Goal: Find specific page/section: Find specific page/section

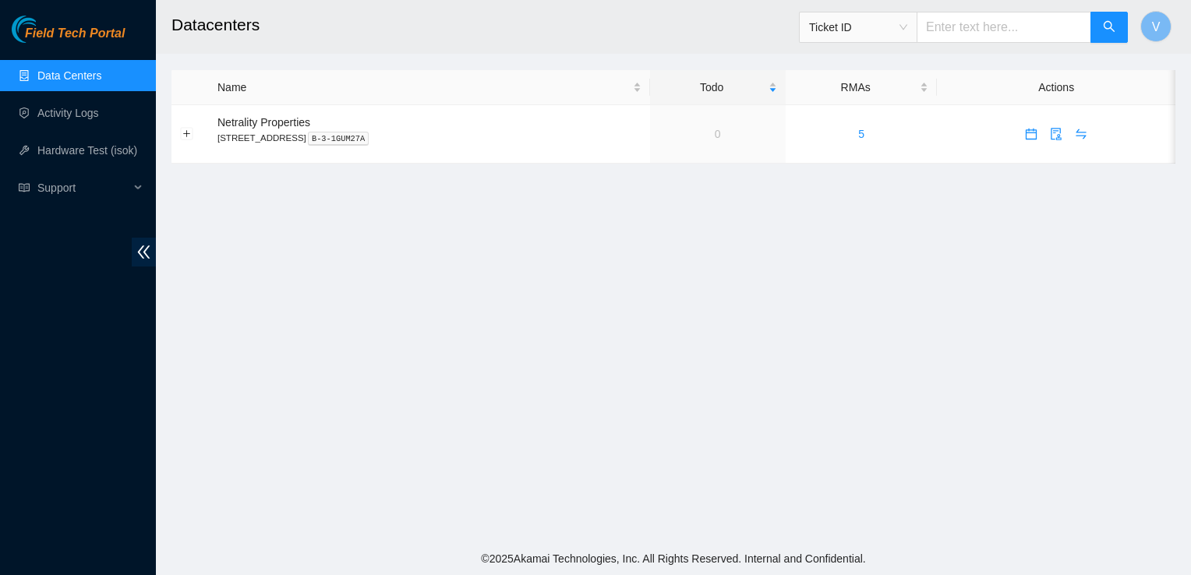
click at [623, 309] on main "Datacenters Ticket ID V Name Todo RMAs Actions Netrality Properties 401 N. Broa…" at bounding box center [673, 271] width 1035 height 542
